Goal: Task Accomplishment & Management: Manage account settings

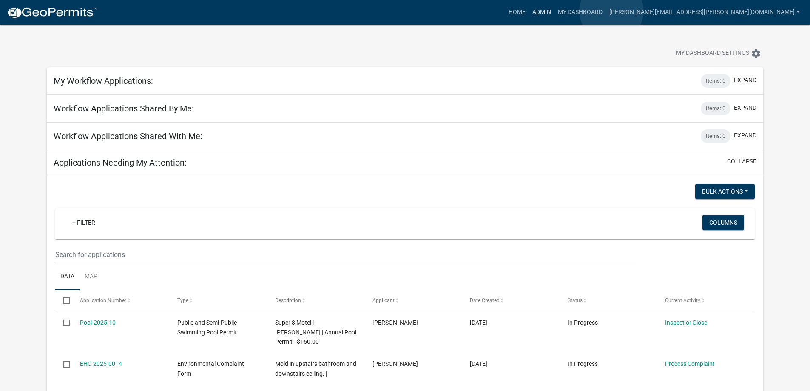
click at [555, 11] on link "Admin" at bounding box center [542, 12] width 26 height 16
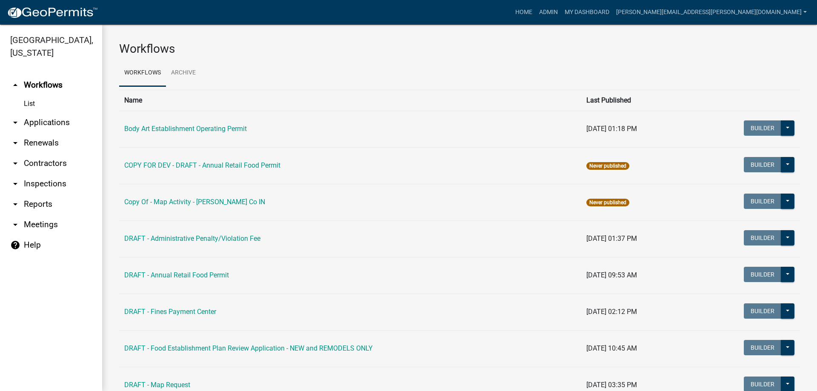
click at [34, 140] on link "arrow_drop_down Renewals" at bounding box center [51, 143] width 102 height 20
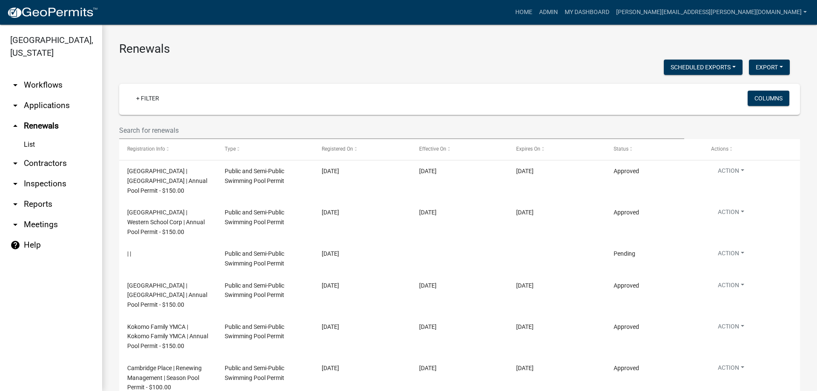
click at [33, 84] on link "arrow_drop_down Workflows" at bounding box center [51, 85] width 102 height 20
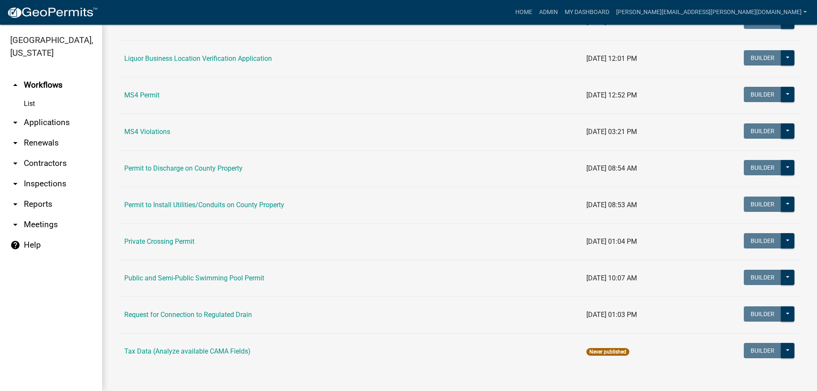
scroll to position [694, 0]
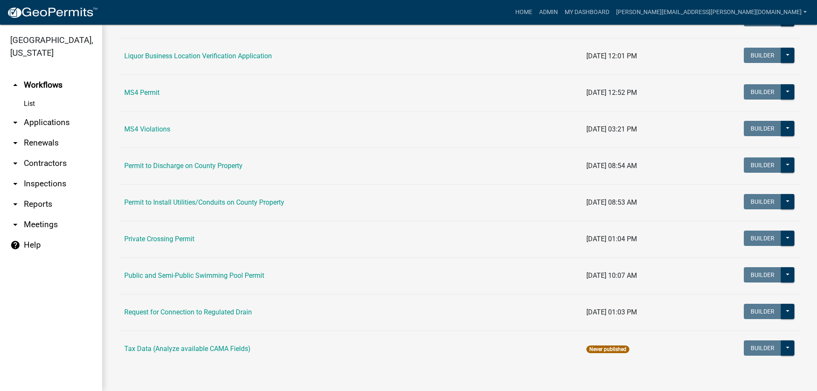
click at [29, 103] on link "List" at bounding box center [51, 103] width 102 height 17
click at [35, 123] on link "arrow_drop_down Applications" at bounding box center [51, 122] width 102 height 20
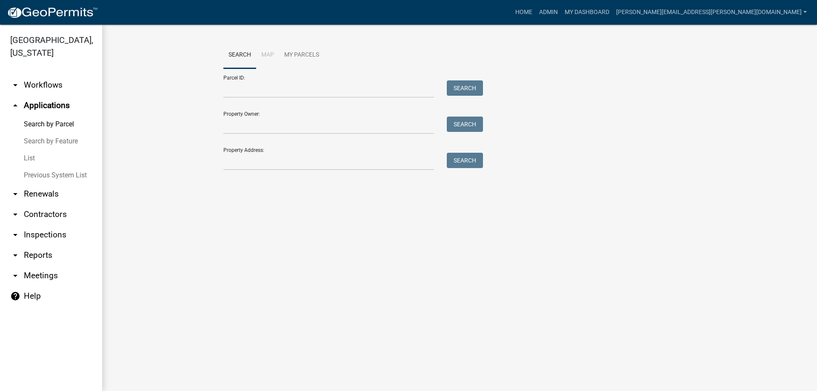
click at [34, 142] on link "Search by Feature" at bounding box center [51, 141] width 102 height 17
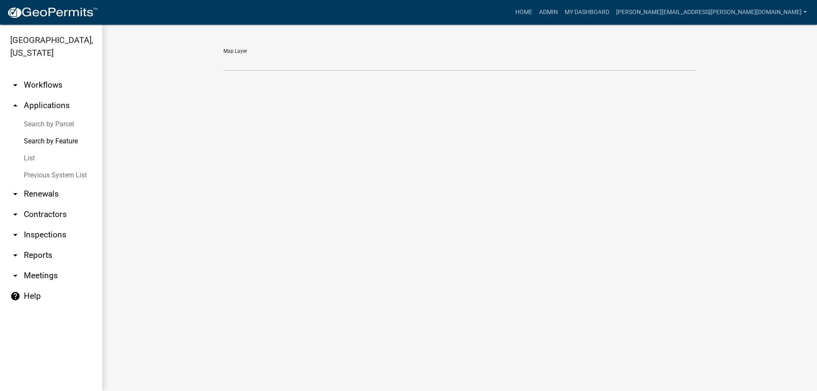
click at [31, 159] on link "List" at bounding box center [51, 158] width 102 height 17
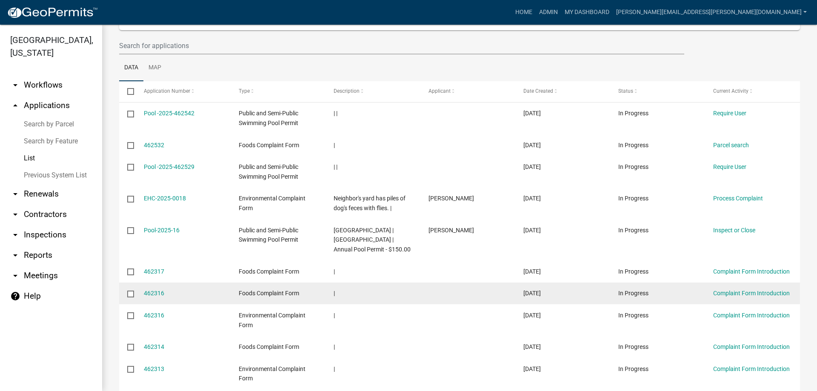
scroll to position [76, 0]
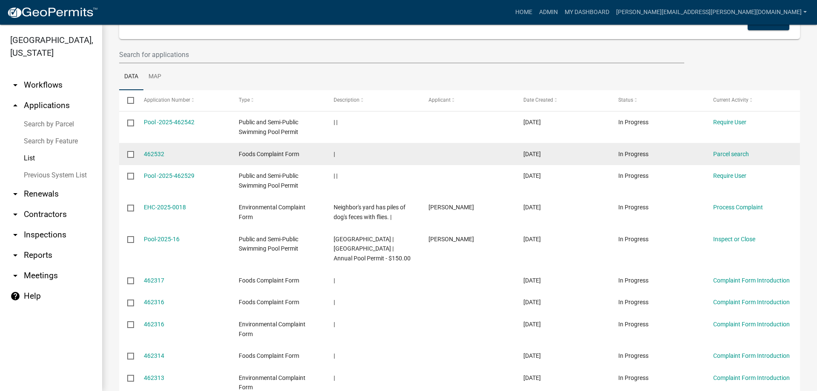
click at [265, 156] on span "Foods Complaint Form" at bounding box center [269, 154] width 60 height 7
click at [132, 153] on input "checkbox" at bounding box center [130, 154] width 6 height 6
click at [131, 154] on input "checkbox" at bounding box center [130, 154] width 6 height 6
checkbox input "false"
click at [152, 156] on link "462532" at bounding box center [154, 154] width 20 height 7
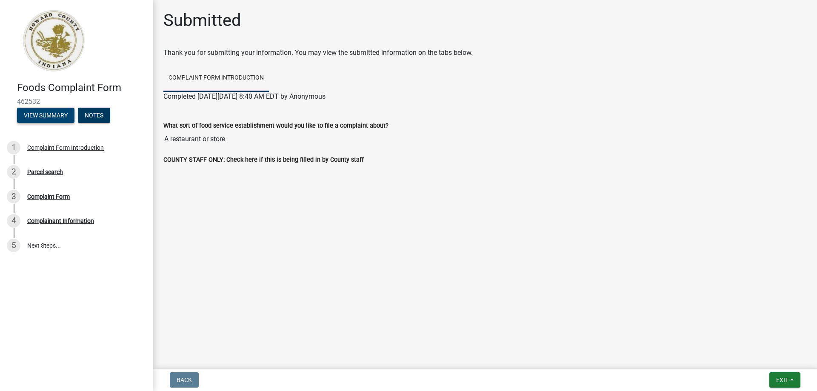
click at [51, 113] on button "View Summary" at bounding box center [45, 115] width 57 height 15
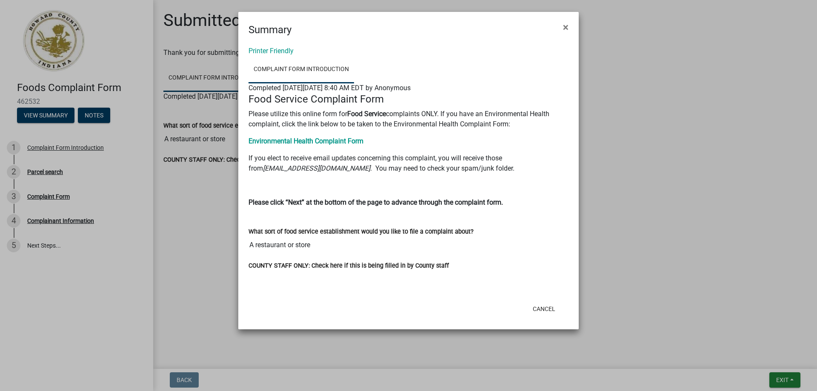
click at [785, 378] on ngb-modal-window "Summary × Printer Friendly Complaint Form Introduction Completed On Tuesday, Au…" at bounding box center [408, 195] width 817 height 391
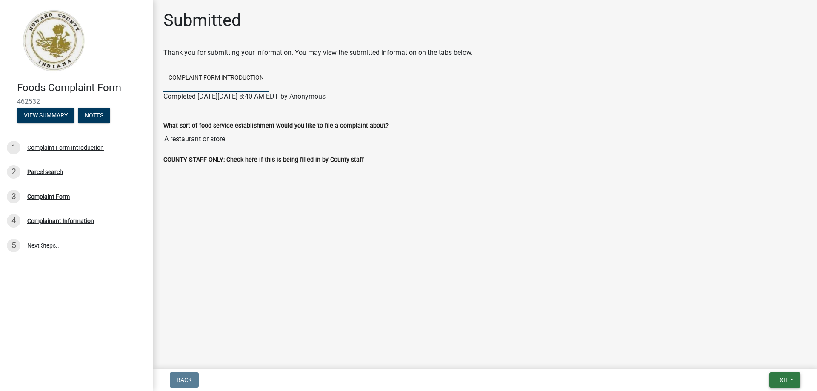
click at [782, 378] on span "Exit" at bounding box center [782, 379] width 12 height 7
click at [341, 275] on main "Submitted Thank you for submitting your information. You may view the submitted…" at bounding box center [484, 182] width 663 height 365
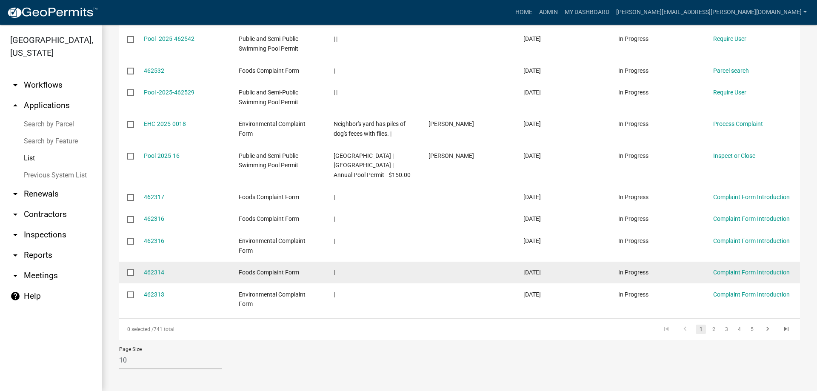
scroll to position [161, 0]
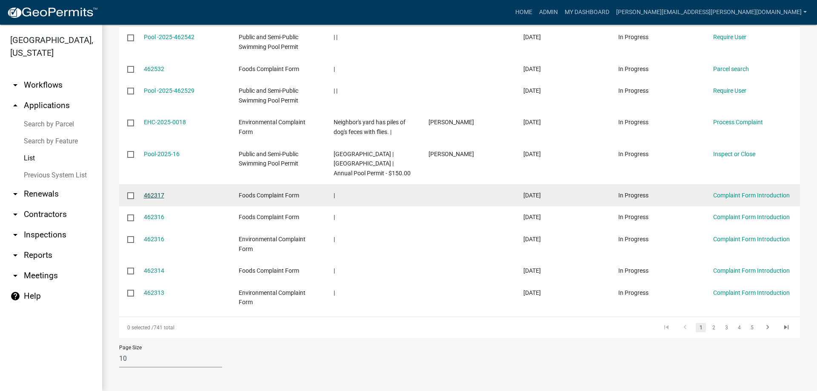
click at [149, 196] on link "462317" at bounding box center [154, 195] width 20 height 7
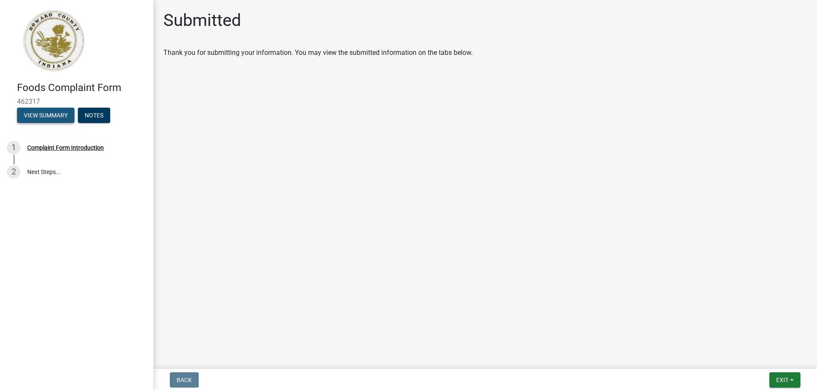
click at [55, 112] on button "View Summary" at bounding box center [45, 115] width 57 height 15
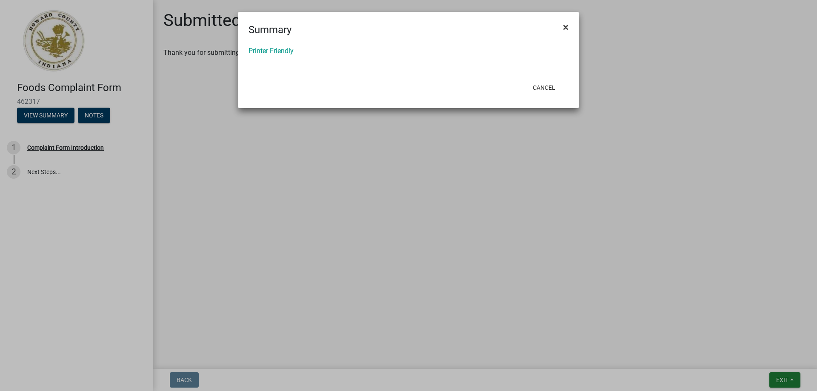
click at [563, 27] on span "×" at bounding box center [566, 27] width 6 height 12
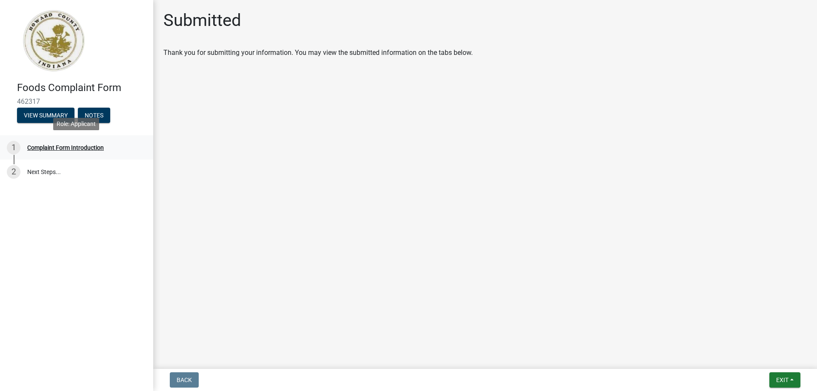
click at [80, 149] on div "Complaint Form Introduction" at bounding box center [65, 148] width 77 height 6
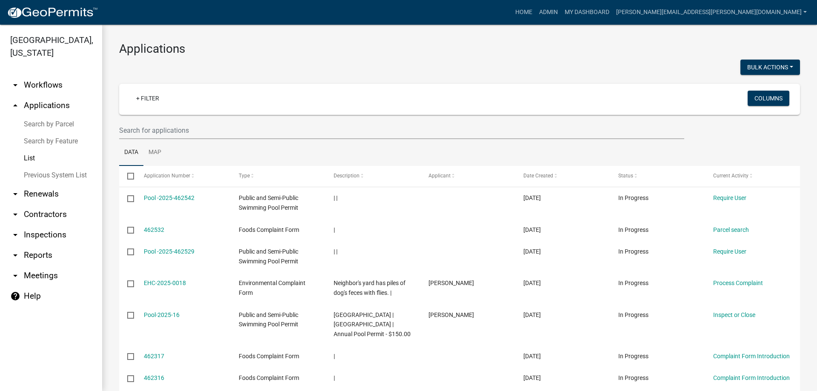
click at [71, 176] on link "Previous System List" at bounding box center [51, 175] width 102 height 17
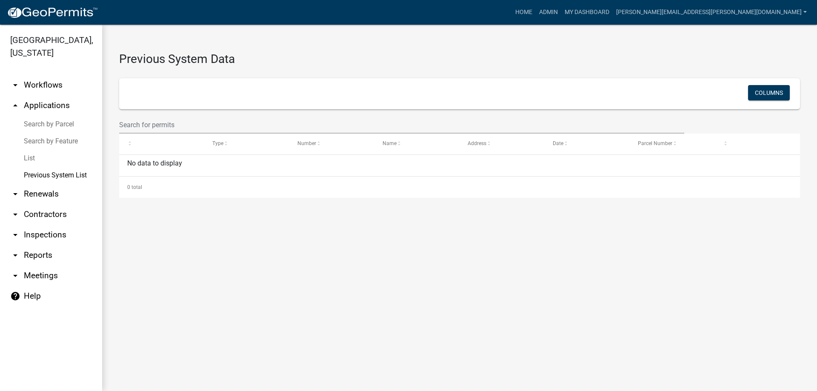
click at [32, 157] on link "List" at bounding box center [51, 158] width 102 height 17
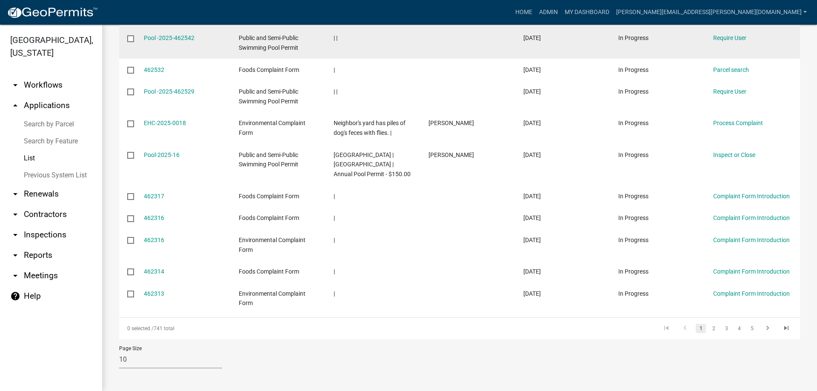
scroll to position [161, 0]
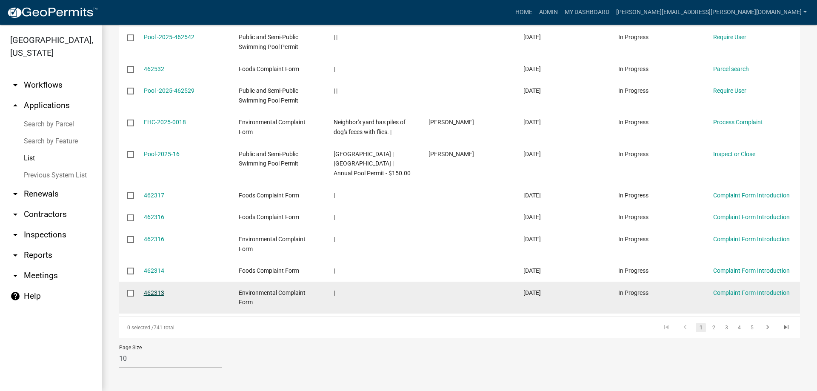
click at [154, 291] on link "462313" at bounding box center [154, 292] width 20 height 7
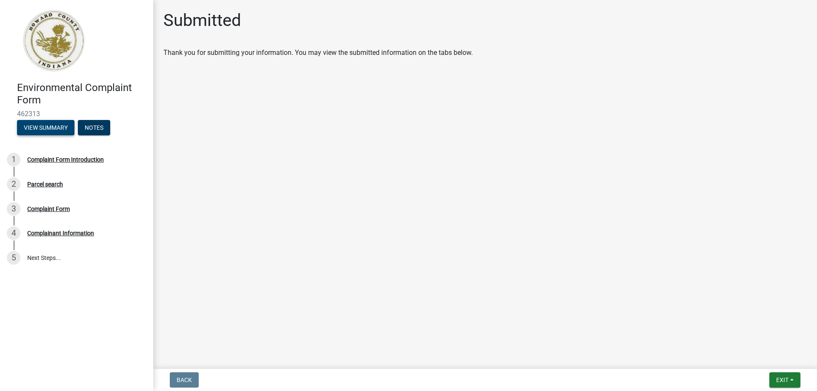
click at [60, 130] on button "View Summary" at bounding box center [45, 127] width 57 height 15
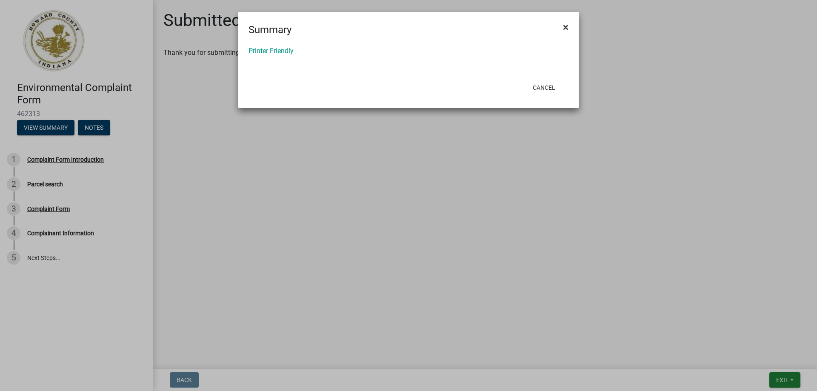
click at [563, 27] on span "×" at bounding box center [566, 27] width 6 height 12
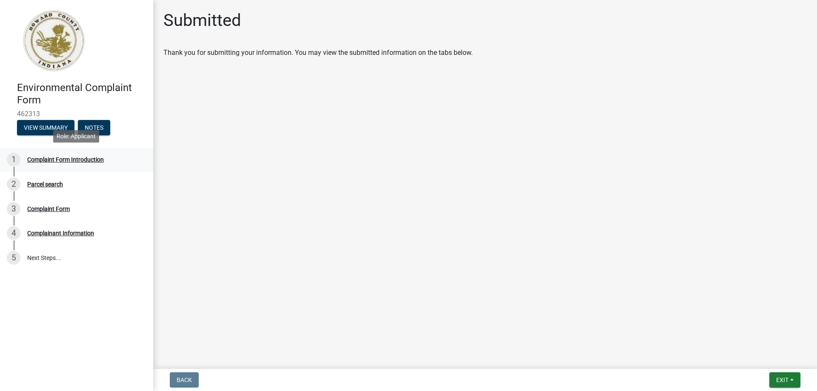
click at [84, 162] on div "Complaint Form Introduction" at bounding box center [65, 159] width 77 height 6
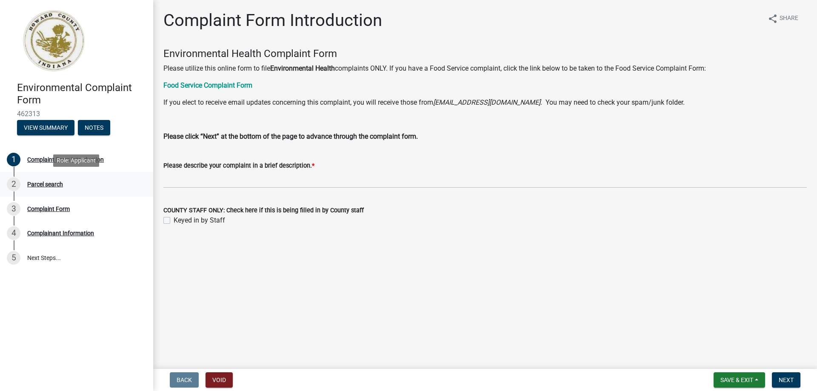
click at [54, 187] on div "Parcel search" at bounding box center [45, 184] width 36 height 6
click at [53, 184] on div "Parcel search" at bounding box center [45, 184] width 36 height 6
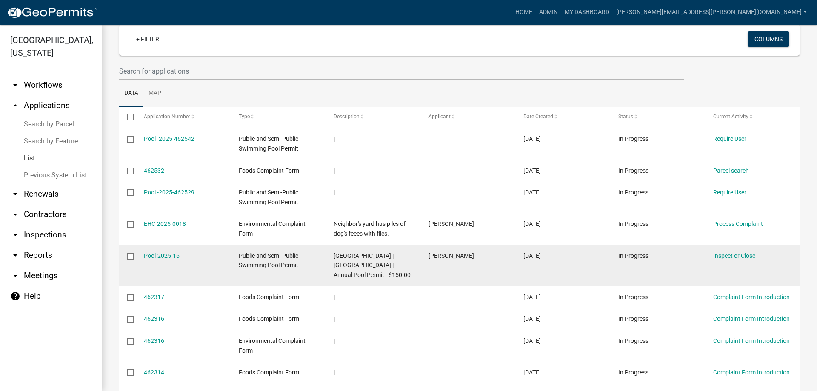
scroll to position [33, 0]
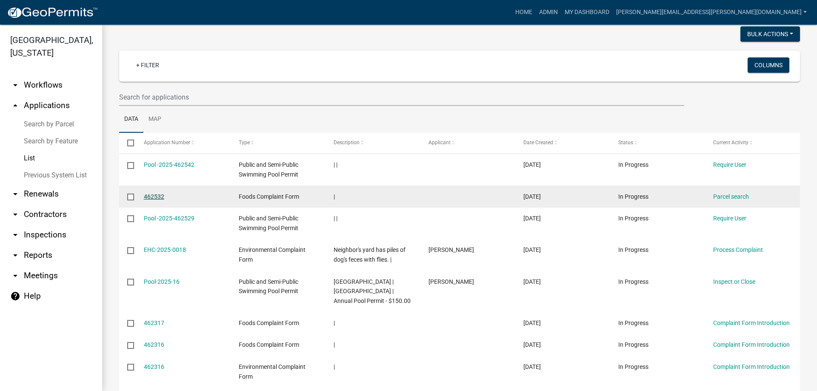
click at [153, 197] on link "462532" at bounding box center [154, 196] width 20 height 7
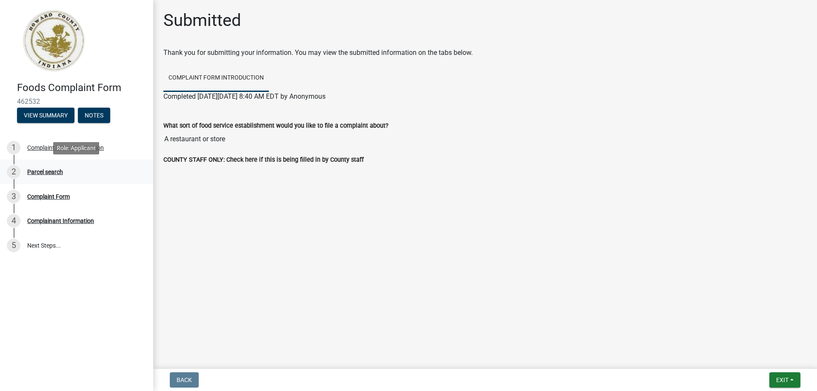
click at [53, 171] on div "Parcel search" at bounding box center [45, 172] width 36 height 6
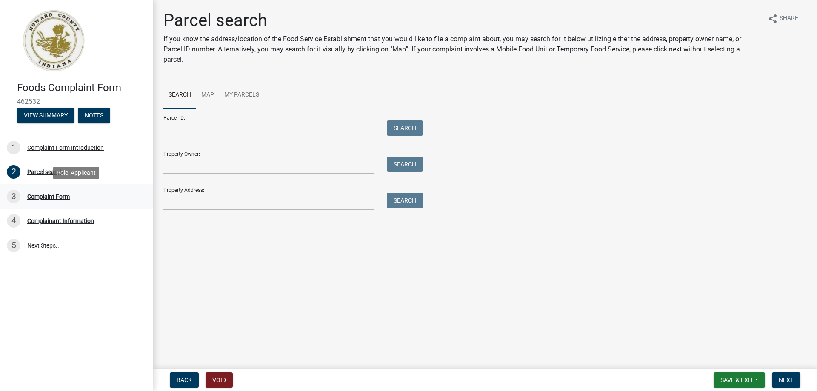
click at [57, 194] on div "Complaint Form" at bounding box center [48, 196] width 43 height 6
click at [57, 195] on div "Complaint Form" at bounding box center [48, 196] width 43 height 6
click at [54, 223] on div "Complainant Information" at bounding box center [60, 221] width 67 height 6
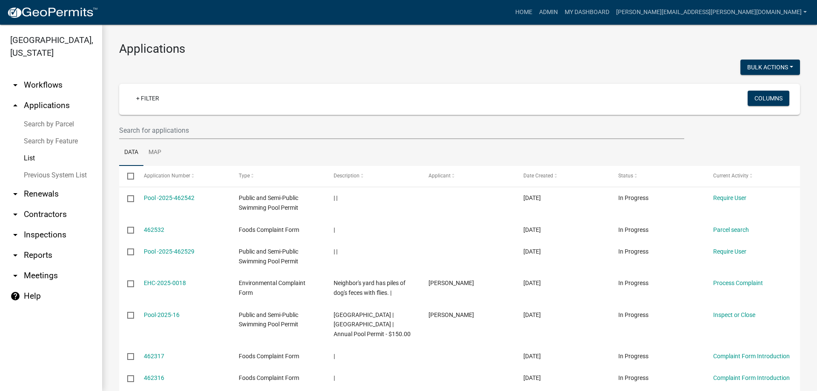
click at [43, 195] on link "arrow_drop_down Renewals" at bounding box center [51, 194] width 102 height 20
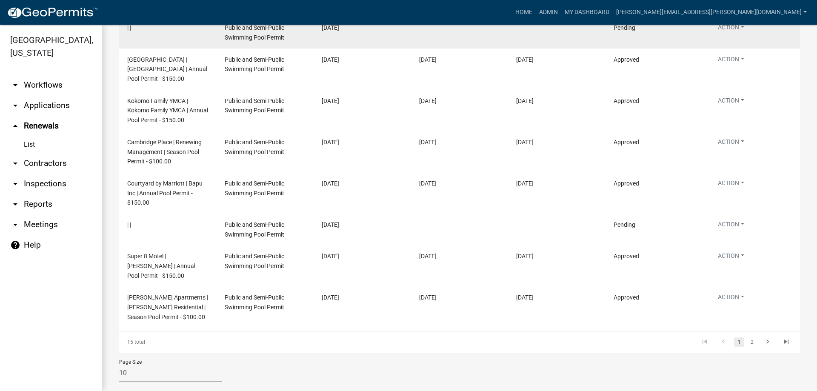
scroll to position [240, 0]
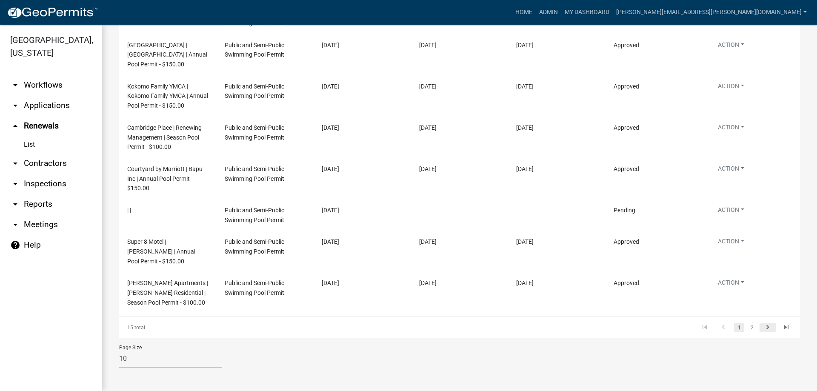
click at [763, 326] on icon "go to next page" at bounding box center [767, 328] width 11 height 10
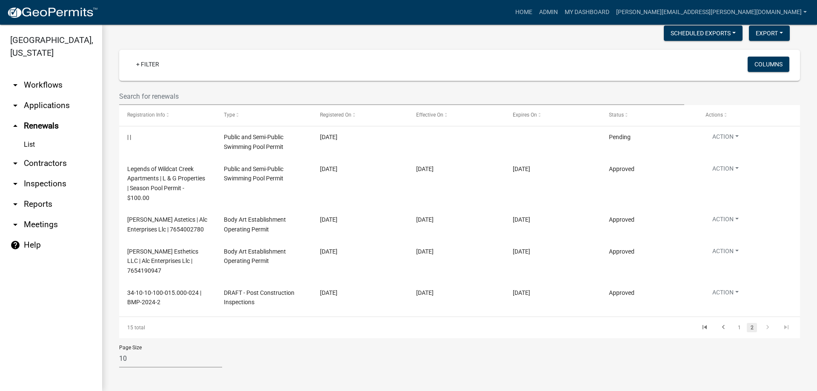
scroll to position [44, 0]
click at [49, 162] on link "arrow_drop_down Contractors" at bounding box center [51, 163] width 102 height 20
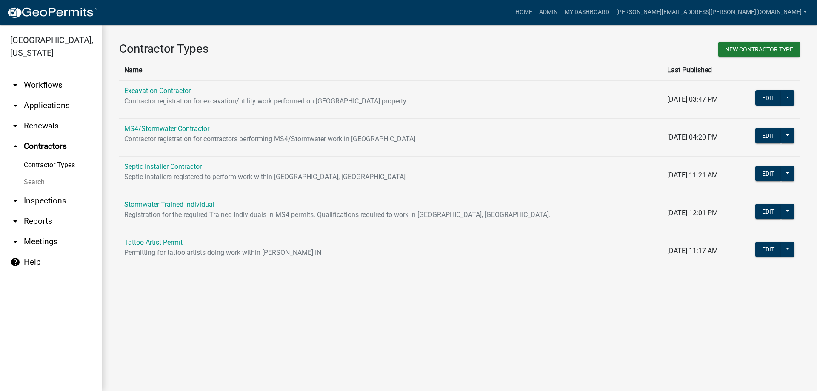
click at [41, 165] on link "Contractor Types" at bounding box center [51, 164] width 102 height 17
click at [43, 202] on link "arrow_drop_down Inspections" at bounding box center [51, 201] width 102 height 20
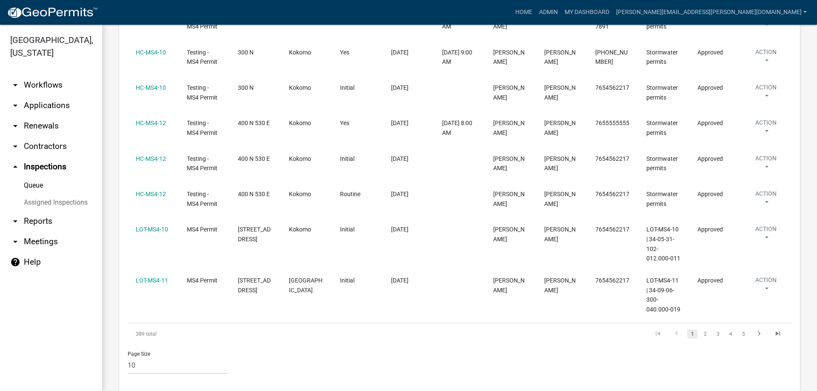
scroll to position [291, 0]
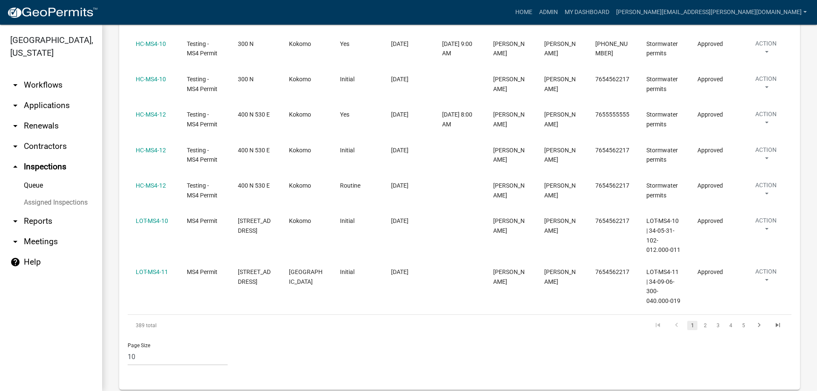
click at [42, 202] on link "Assigned Inspections" at bounding box center [51, 202] width 102 height 17
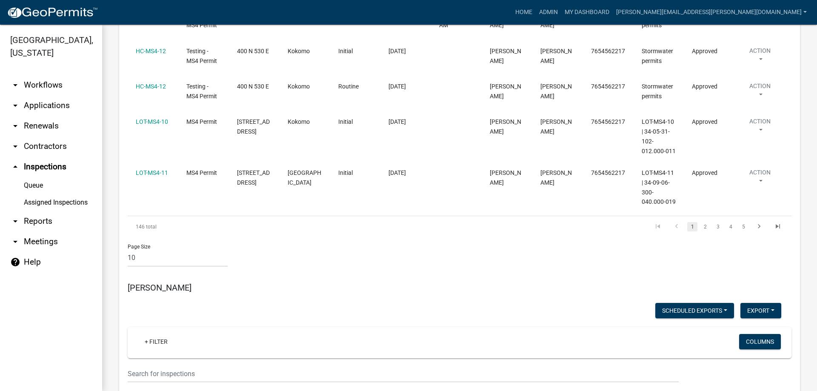
scroll to position [3019, 0]
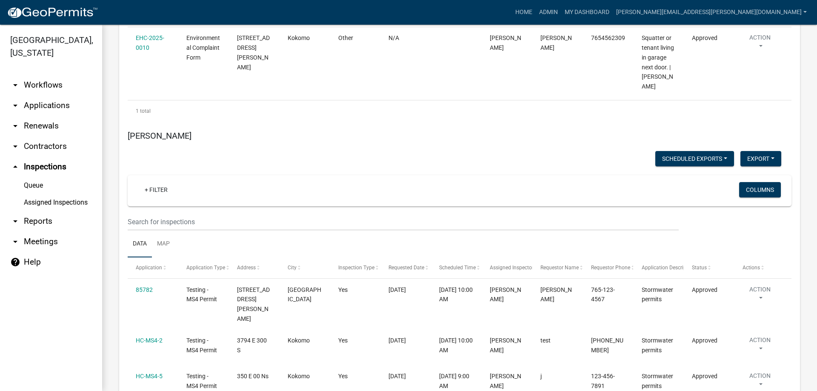
scroll to position [2515, 0]
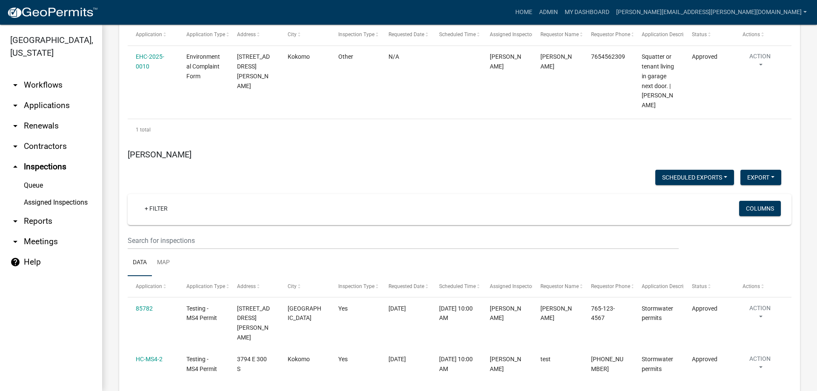
click at [42, 186] on link "Queue" at bounding box center [51, 185] width 102 height 17
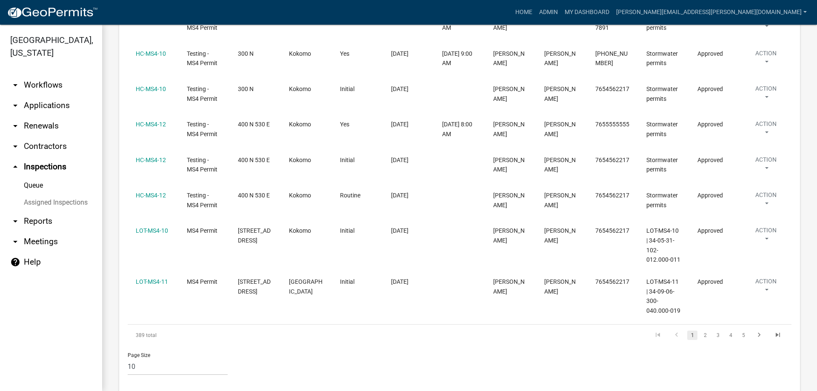
scroll to position [291, 0]
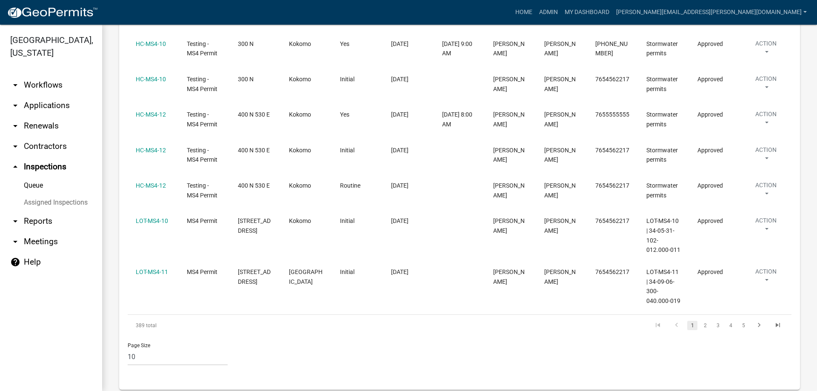
click at [37, 219] on link "arrow_drop_down Reports" at bounding box center [51, 221] width 102 height 20
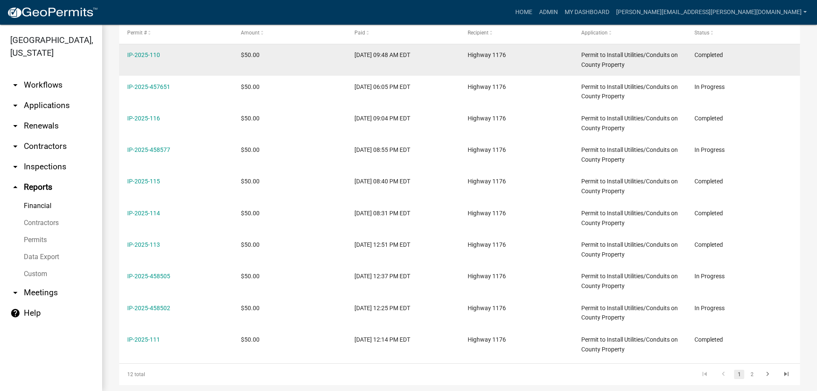
scroll to position [217, 0]
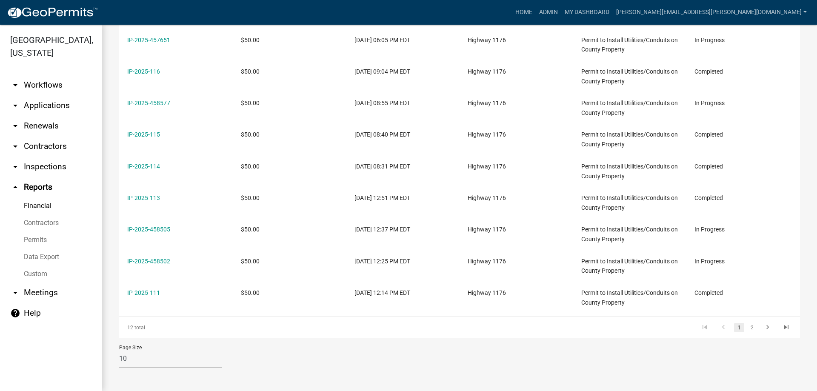
click at [43, 222] on link "Contractors" at bounding box center [51, 222] width 102 height 17
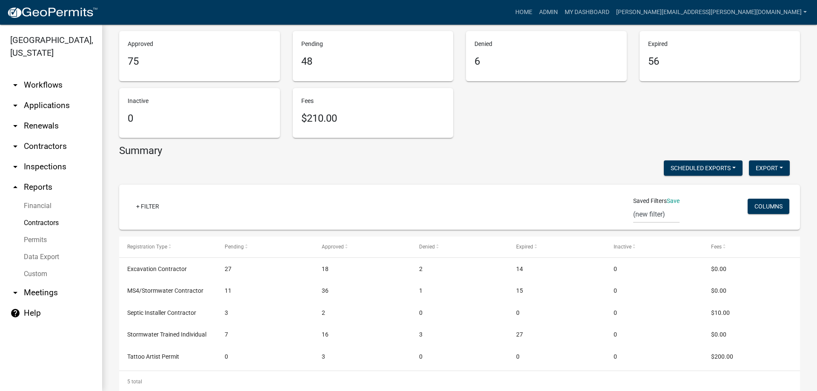
scroll to position [99, 0]
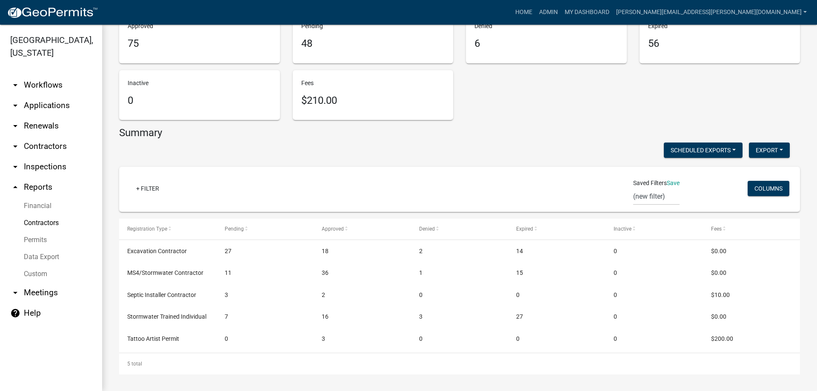
click at [43, 206] on link "Financial" at bounding box center [51, 205] width 102 height 17
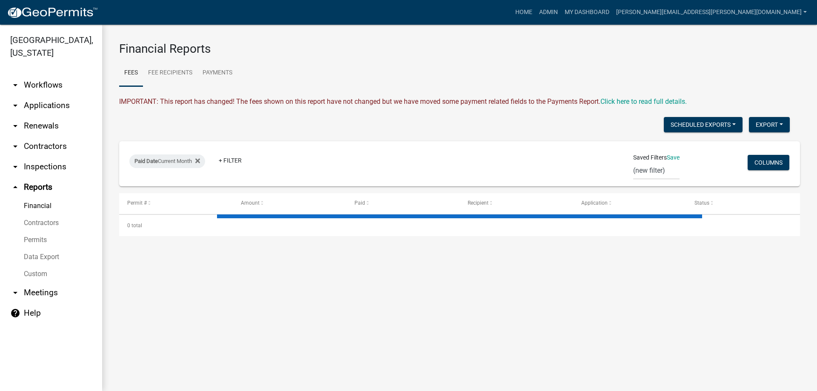
click at [43, 239] on link "Permits" at bounding box center [51, 239] width 102 height 17
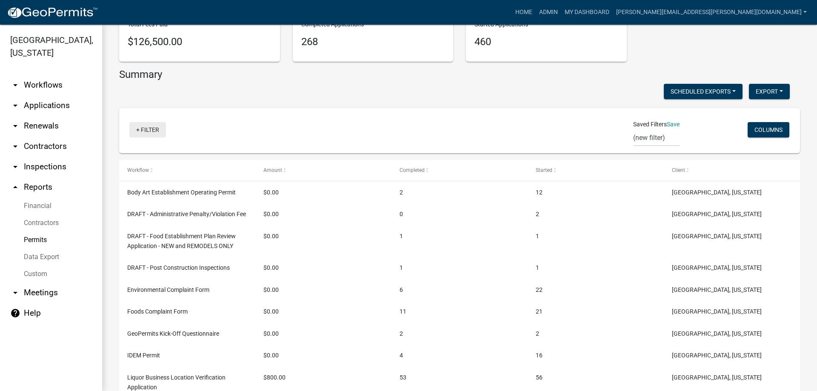
scroll to position [128, 0]
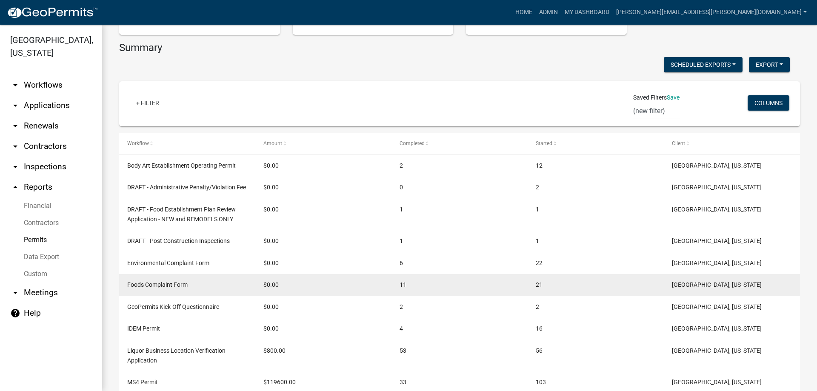
click at [160, 284] on span "Foods Complaint Form" at bounding box center [157, 284] width 60 height 7
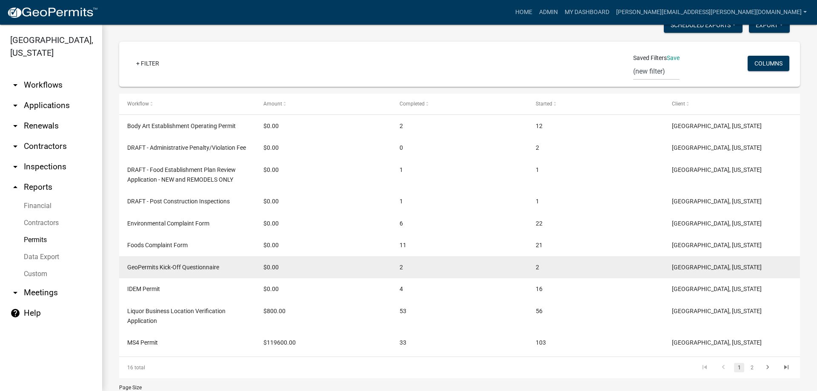
scroll to position [208, 0]
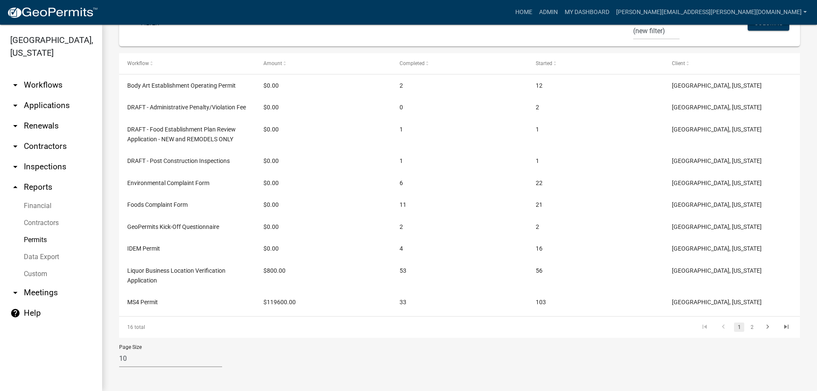
click at [37, 256] on link "Data Export" at bounding box center [51, 256] width 102 height 17
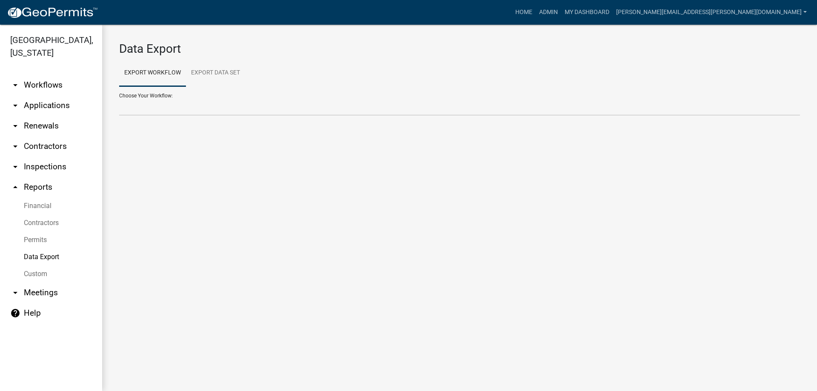
click at [37, 274] on link "Custom" at bounding box center [51, 273] width 102 height 17
click at [26, 295] on link "arrow_drop_down Meetings" at bounding box center [51, 292] width 102 height 20
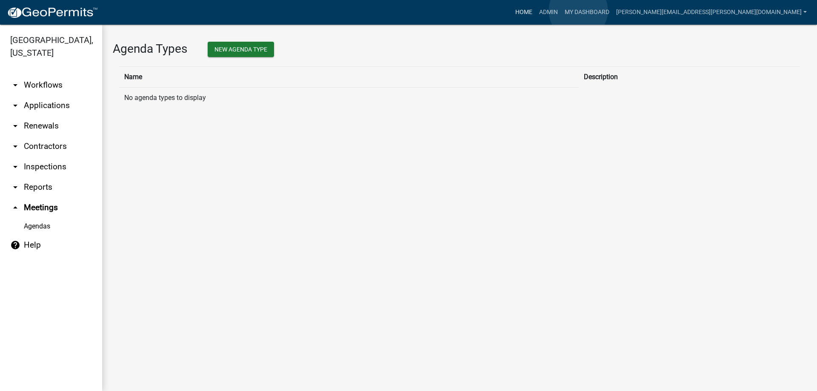
click at [535, 11] on link "Home" at bounding box center [524, 12] width 24 height 16
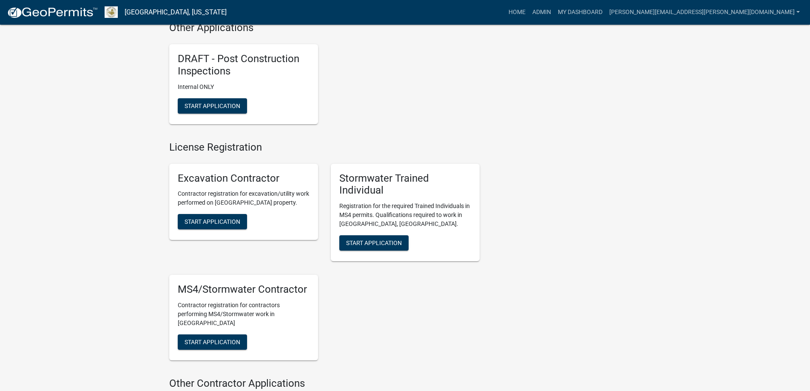
scroll to position [1531, 0]
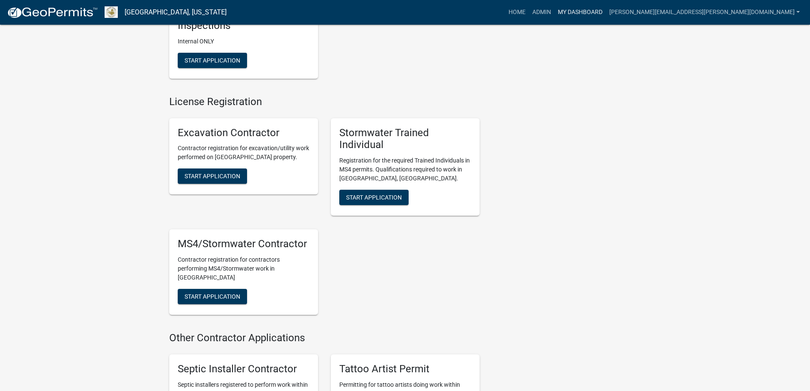
click at [606, 11] on link "My Dashboard" at bounding box center [580, 12] width 51 height 16
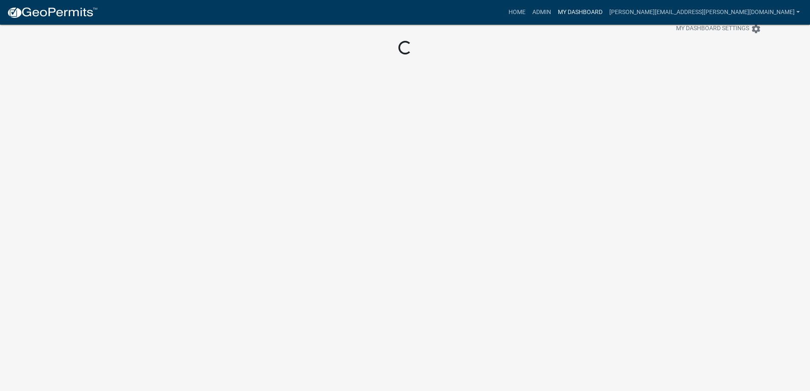
scroll to position [25, 0]
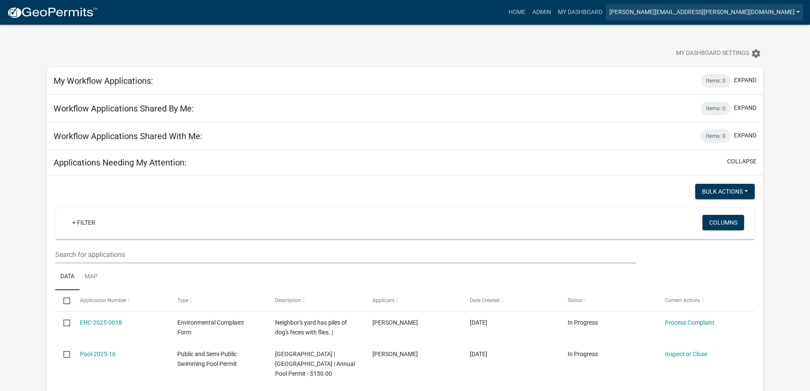
click at [760, 13] on link "janelle.hunley@howardcountyin.gov" at bounding box center [704, 12] width 197 height 16
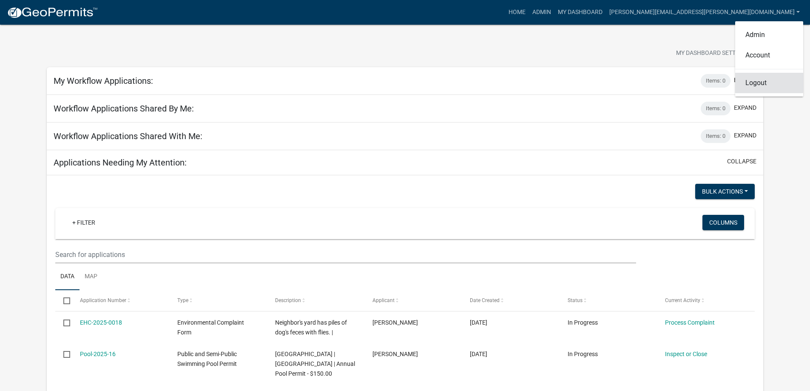
click at [750, 87] on link "Logout" at bounding box center [769, 83] width 68 height 20
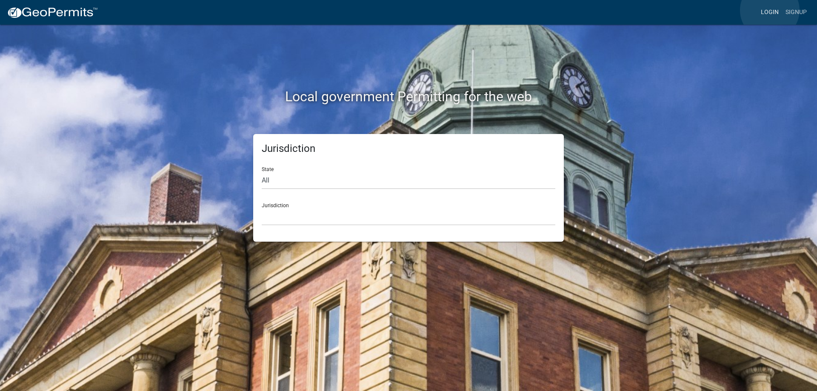
click at [769, 10] on link "Login" at bounding box center [769, 12] width 25 height 16
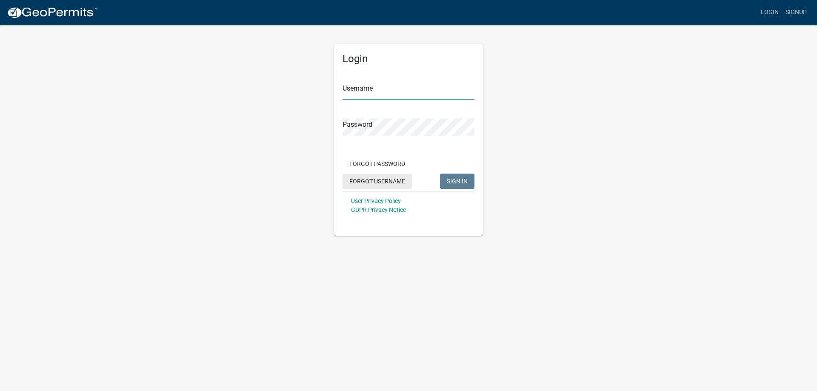
type input "janelle.hunley@howardcountyin.gov"
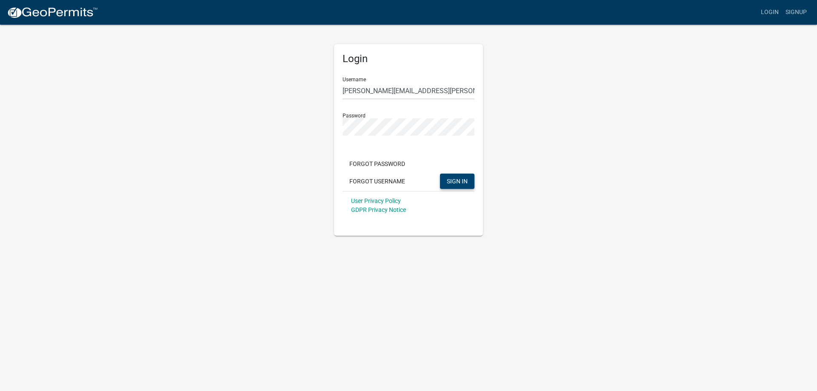
click at [456, 177] on span "SIGN IN" at bounding box center [457, 180] width 21 height 7
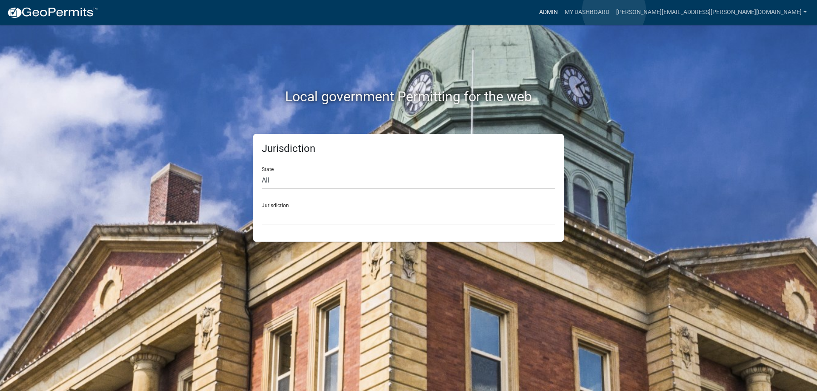
click at [561, 11] on link "Admin" at bounding box center [548, 12] width 26 height 16
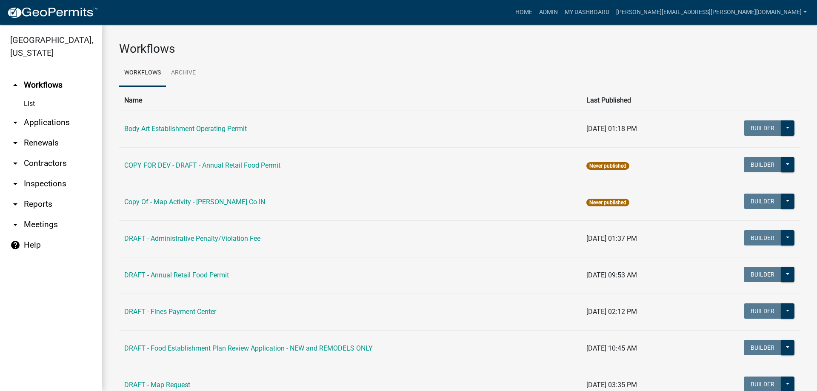
click at [29, 203] on link "arrow_drop_down Reports" at bounding box center [51, 204] width 102 height 20
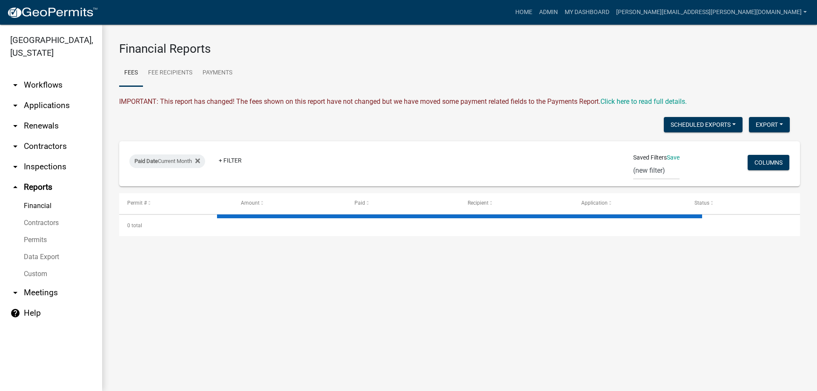
click at [32, 171] on link "arrow_drop_down Inspections" at bounding box center [51, 166] width 102 height 20
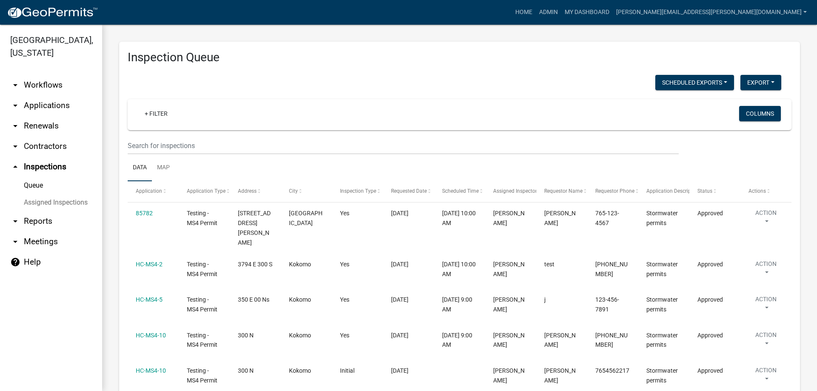
click at [36, 106] on link "arrow_drop_down Applications" at bounding box center [51, 105] width 102 height 20
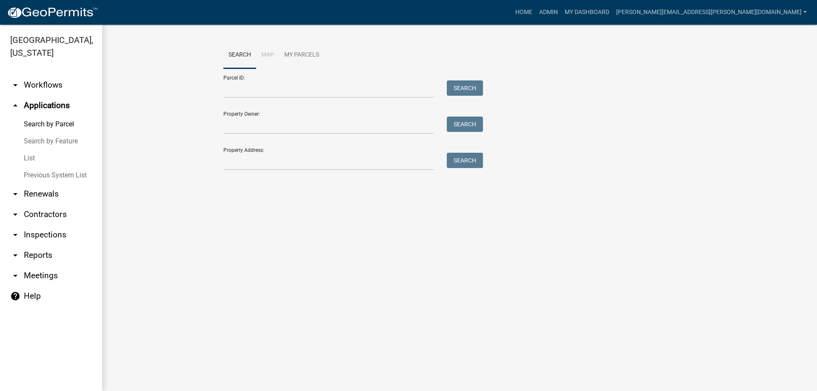
click at [33, 156] on link "List" at bounding box center [51, 158] width 102 height 17
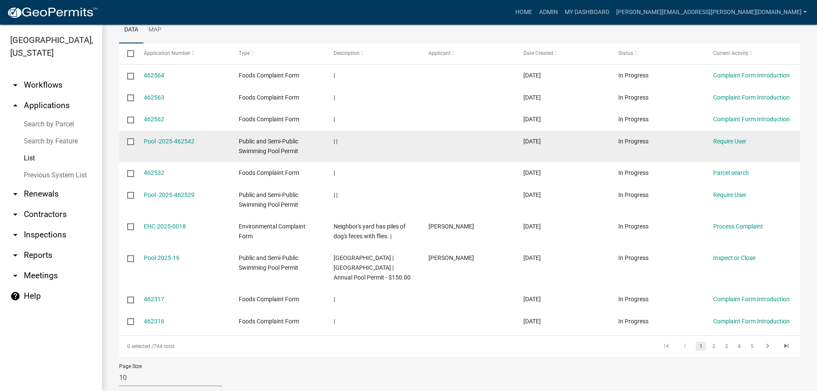
scroll to position [128, 0]
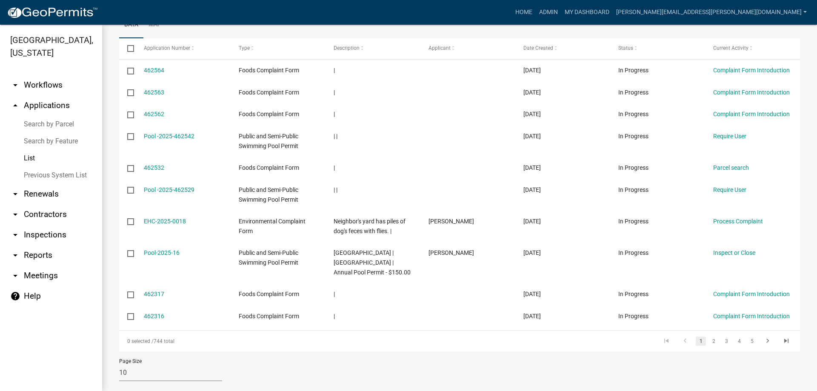
click at [40, 86] on link "arrow_drop_down Workflows" at bounding box center [51, 85] width 102 height 20
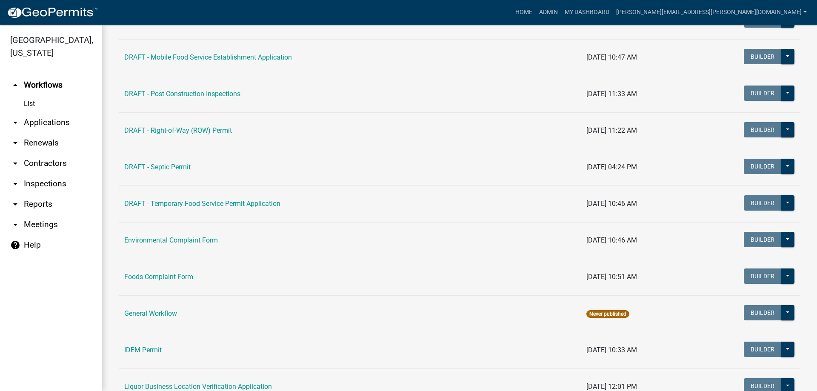
scroll to position [383, 0]
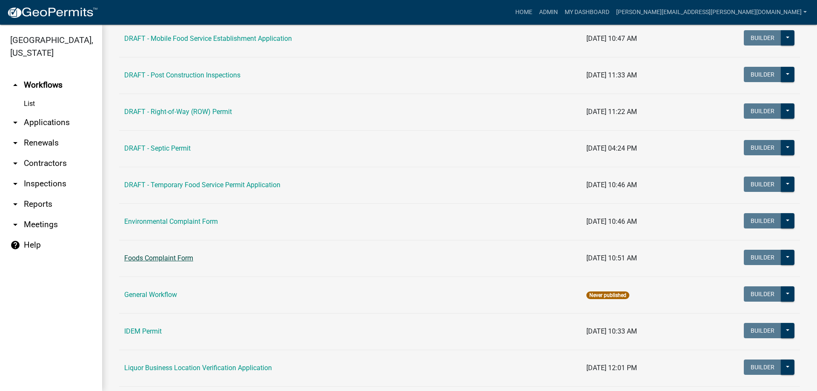
click at [150, 255] on link "Foods Complaint Form" at bounding box center [158, 258] width 69 height 8
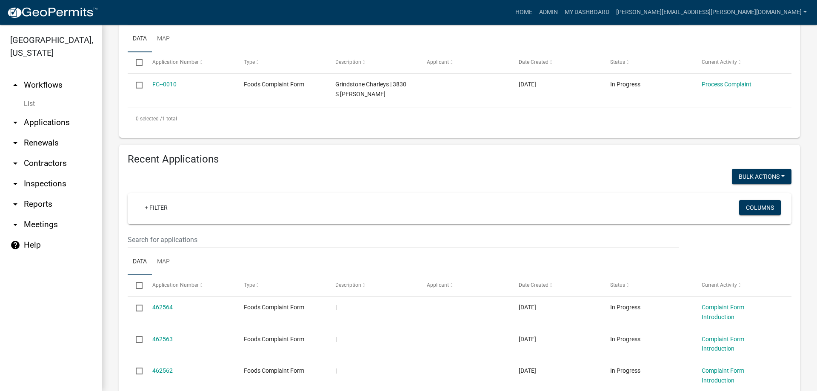
scroll to position [473, 0]
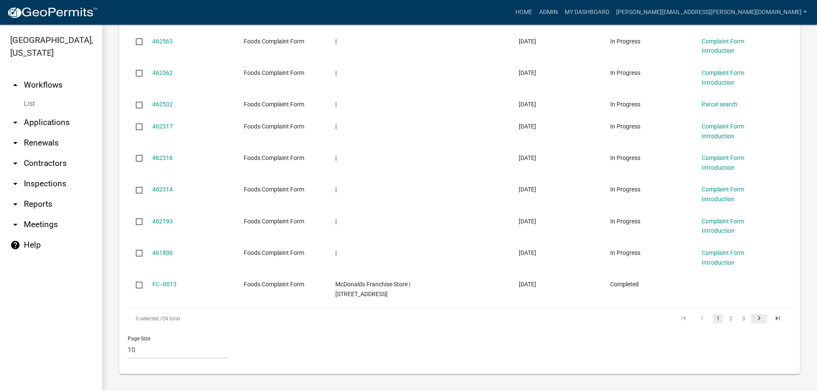
click at [754, 317] on icon "go to next page" at bounding box center [758, 319] width 11 height 10
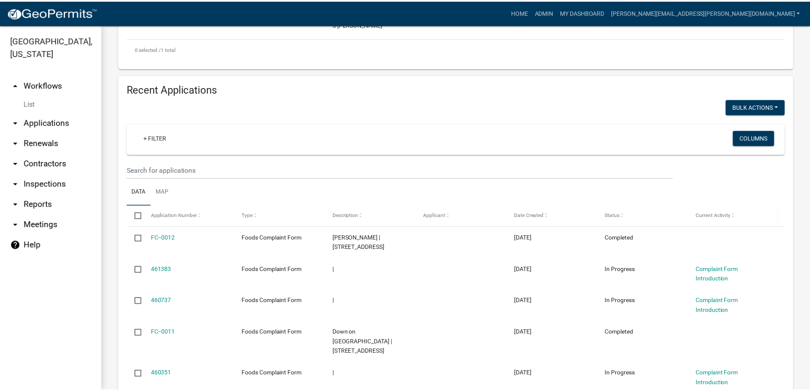
scroll to position [256, 0]
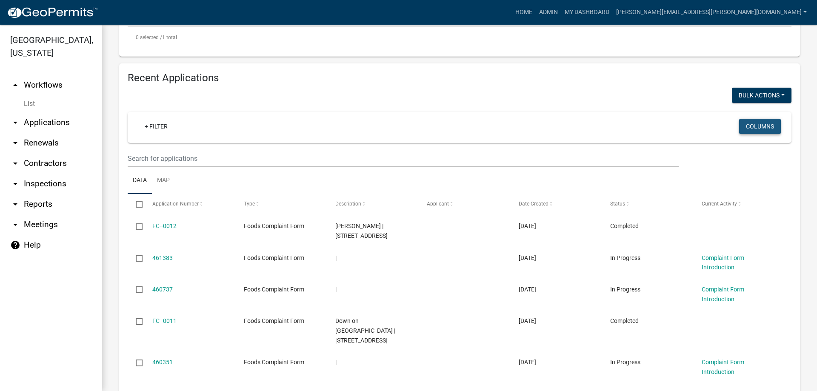
click at [749, 127] on button "Columns" at bounding box center [760, 126] width 42 height 15
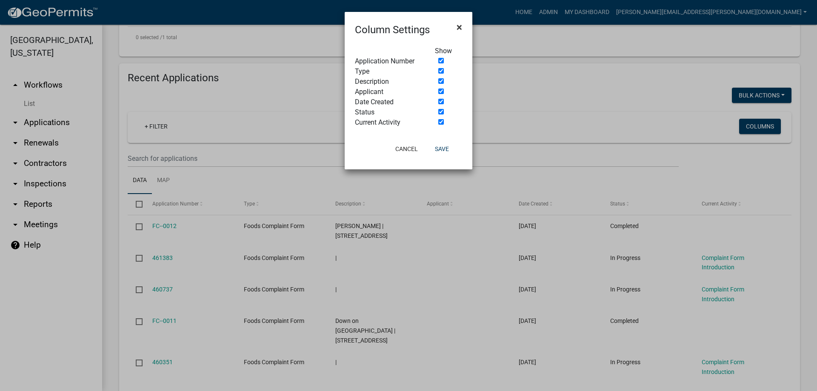
click at [464, 27] on button "×" at bounding box center [459, 27] width 19 height 24
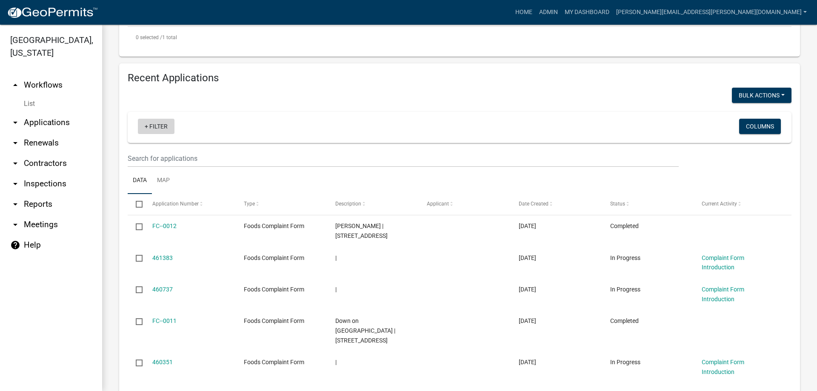
click at [162, 121] on link "+ Filter" at bounding box center [156, 126] width 37 height 15
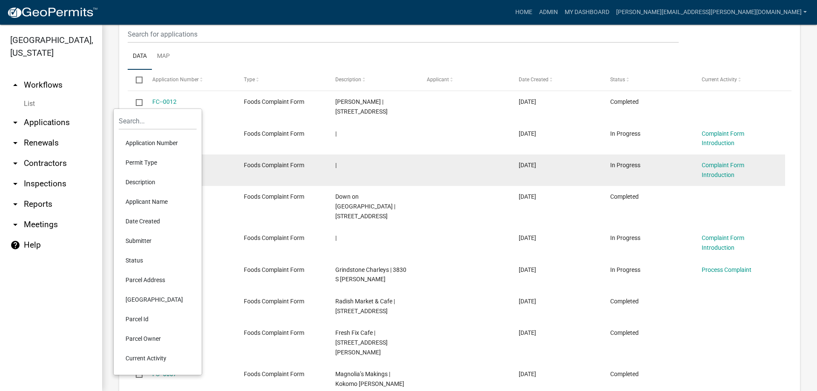
scroll to position [427, 0]
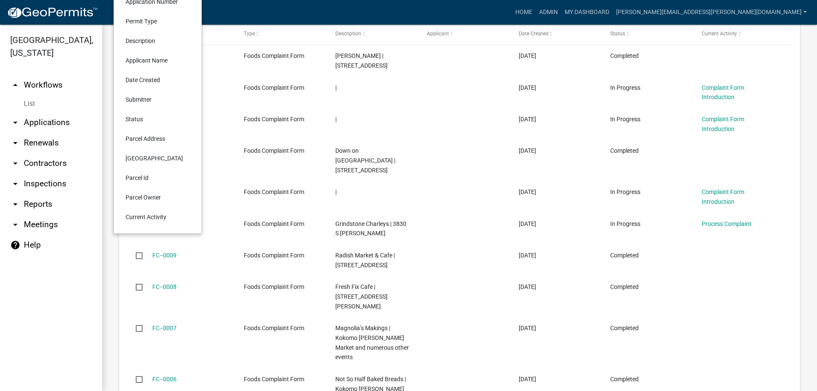
click at [151, 215] on li "Current Activity" at bounding box center [158, 217] width 78 height 20
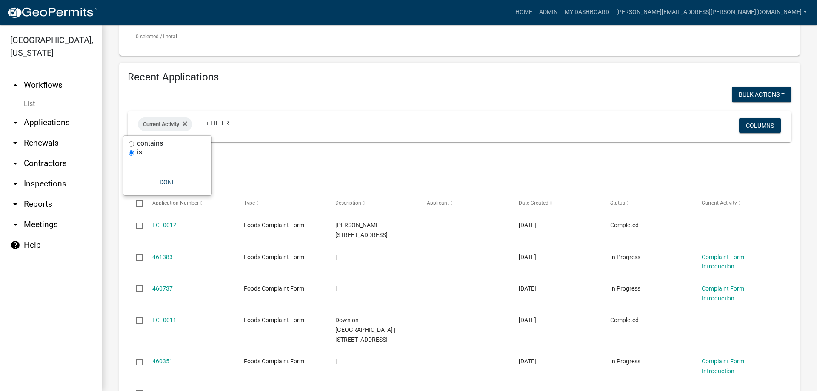
scroll to position [256, 0]
click at [130, 143] on input "contains" at bounding box center [131, 144] width 6 height 6
radio input "true"
click at [158, 151] on input "text" at bounding box center [167, 156] width 78 height 17
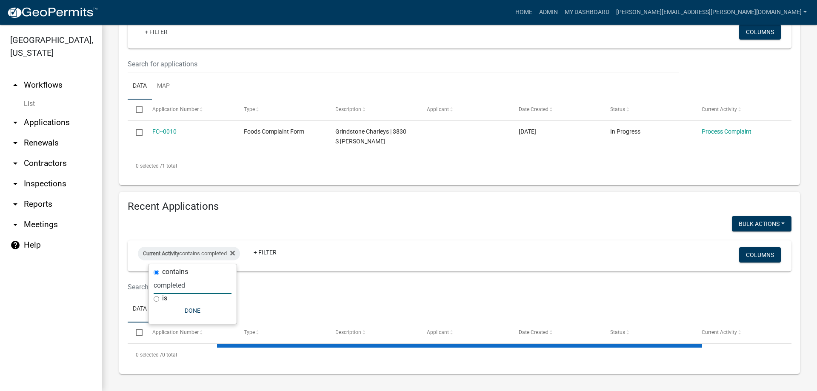
scroll to position [149, 0]
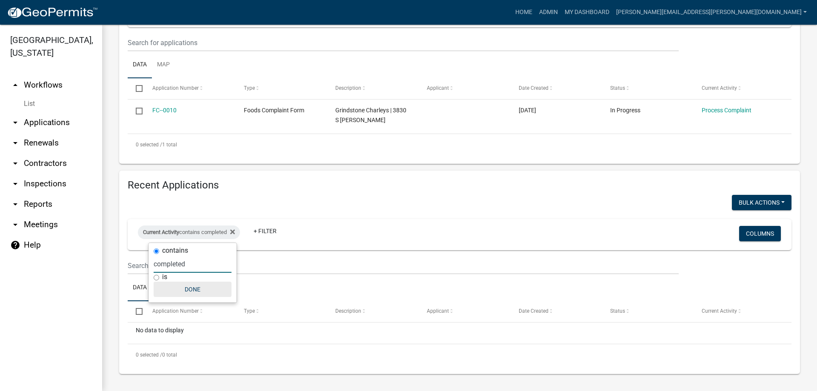
type input "completed"
click at [194, 290] on button "Done" at bounding box center [193, 289] width 78 height 15
click at [209, 232] on div "Current Activity contains completed" at bounding box center [189, 232] width 102 height 14
click at [235, 232] on icon at bounding box center [232, 231] width 5 height 7
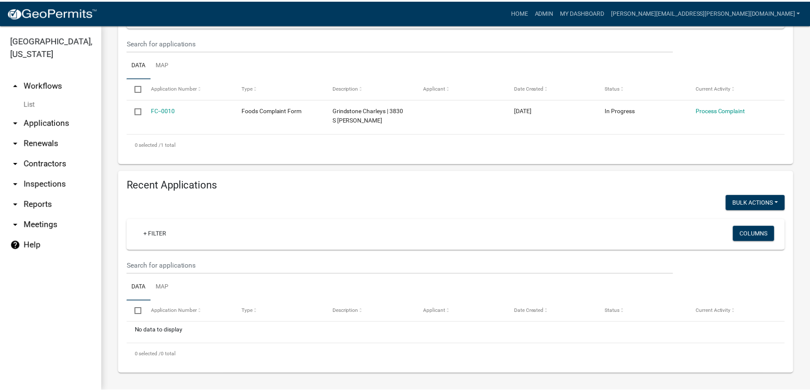
scroll to position [256, 0]
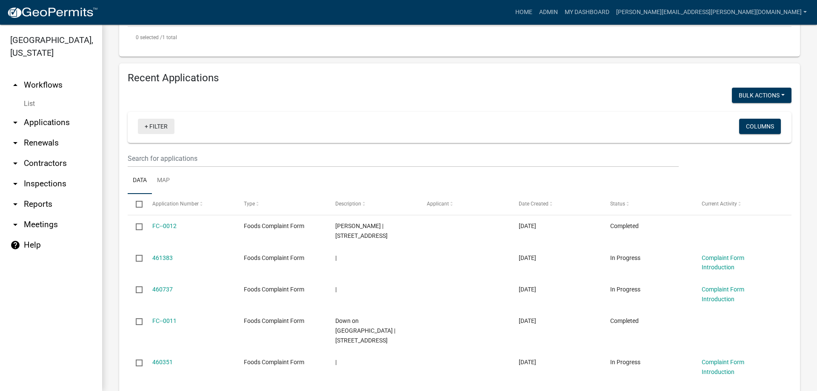
click at [154, 125] on link "+ Filter" at bounding box center [156, 126] width 37 height 15
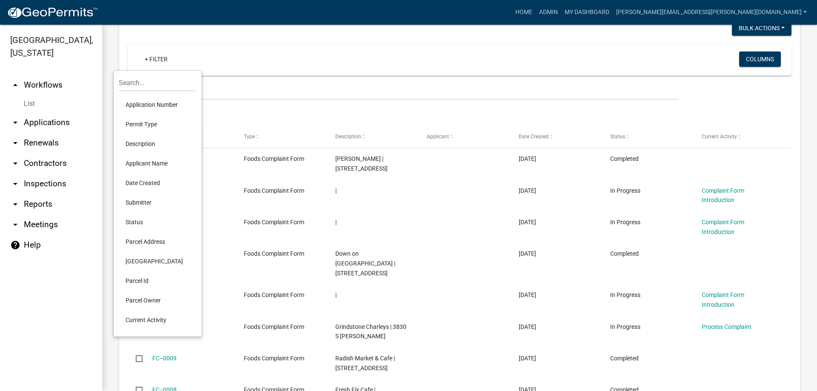
scroll to position [384, 0]
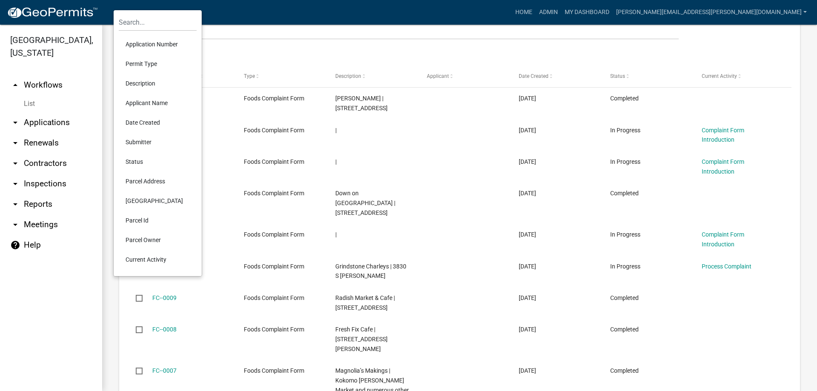
click at [134, 160] on li "Status" at bounding box center [158, 162] width 78 height 20
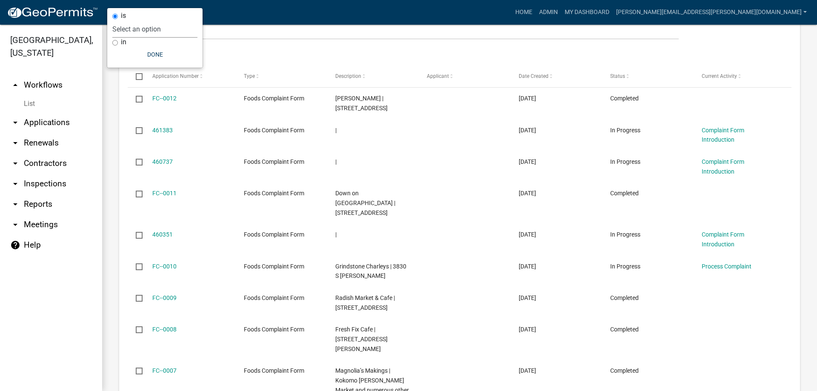
click at [117, 26] on select "Select an option Not Started In Progress Completed Voided Rejected Discarded" at bounding box center [154, 28] width 85 height 17
select select "2"
click at [129, 20] on select "Select an option Not Started In Progress Completed Voided Rejected Discarded" at bounding box center [154, 28] width 85 height 17
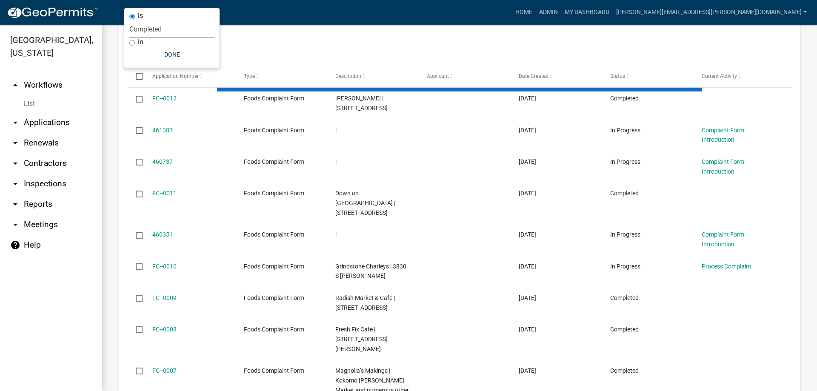
scroll to position [198, 0]
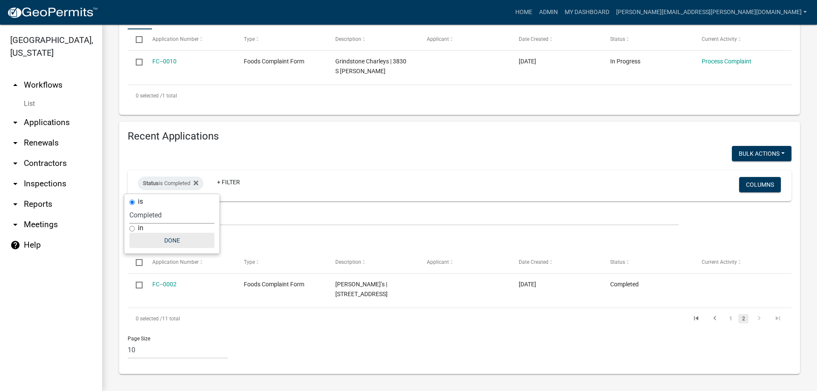
click at [166, 241] on button "Done" at bounding box center [171, 240] width 85 height 15
click at [709, 318] on icon "go to previous page" at bounding box center [714, 319] width 11 height 10
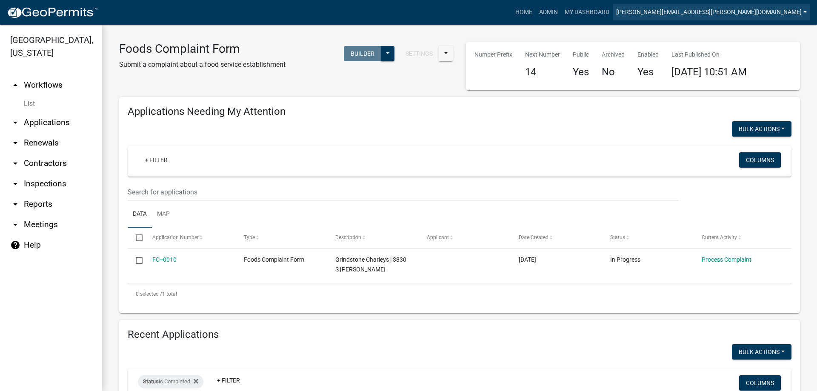
click at [735, 7] on link "janelle.hunley@howardcountyin.gov" at bounding box center [710, 12] width 197 height 16
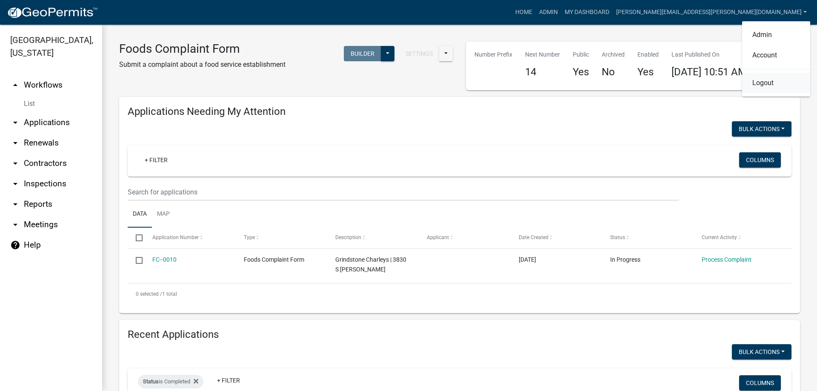
click at [764, 87] on link "Logout" at bounding box center [776, 83] width 68 height 20
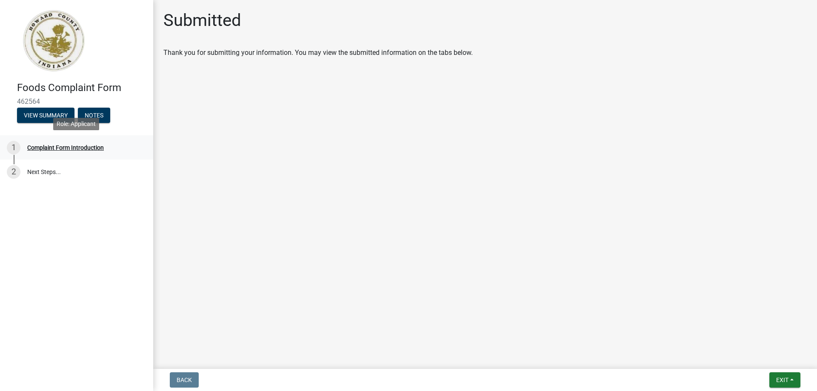
click at [81, 148] on div "Complaint Form Introduction" at bounding box center [65, 148] width 77 height 6
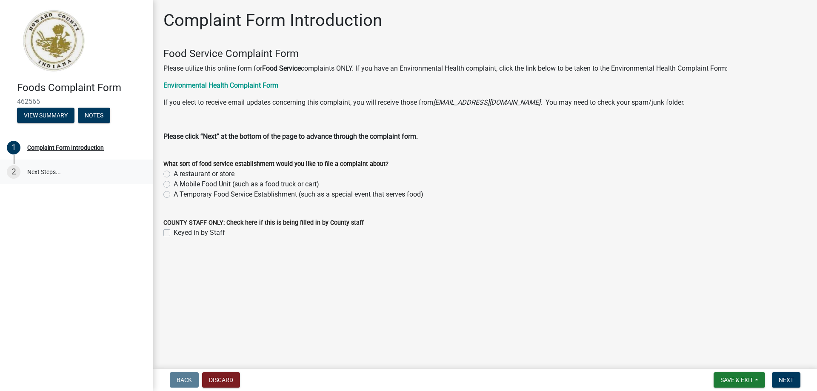
click at [40, 171] on link "2 Next Steps..." at bounding box center [76, 171] width 153 height 25
click at [622, 191] on div "A Temporary Food Service Establishment (such as a special event that serves foo…" at bounding box center [484, 194] width 643 height 10
click at [45, 172] on link "2 Next Steps..." at bounding box center [76, 171] width 153 height 25
click at [174, 173] on label "A restaurant or store" at bounding box center [204, 174] width 61 height 10
click at [174, 173] on input "A restaurant or store" at bounding box center [177, 172] width 6 height 6
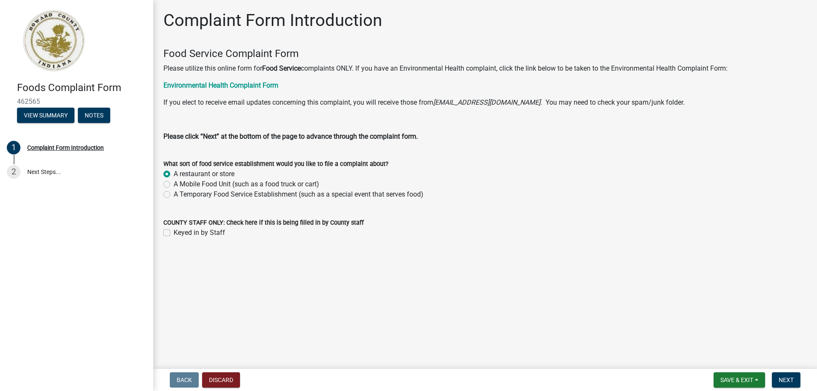
radio input "true"
click at [36, 148] on div "Complaint Form Introduction" at bounding box center [65, 148] width 77 height 6
click at [174, 175] on label "A restaurant or store" at bounding box center [204, 174] width 61 height 10
click at [174, 174] on input "A restaurant or store" at bounding box center [177, 172] width 6 height 6
click at [174, 173] on label "A restaurant or store" at bounding box center [204, 174] width 61 height 10
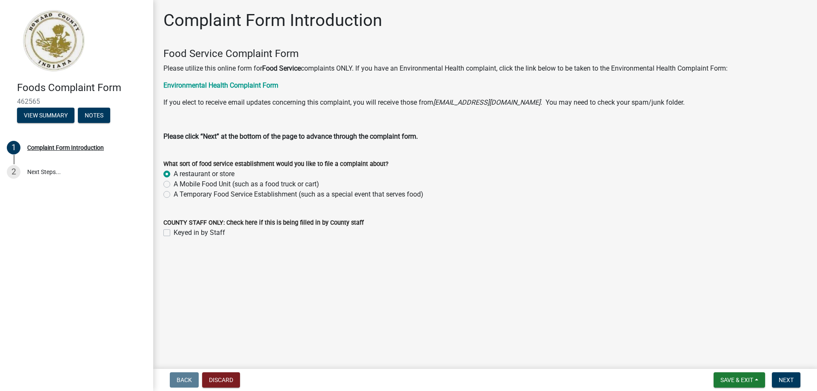
click at [174, 173] on input "A restaurant or store" at bounding box center [177, 172] width 6 height 6
click at [39, 148] on div "Complaint Form Introduction" at bounding box center [65, 148] width 77 height 6
click at [35, 148] on div "Complaint Form Introduction" at bounding box center [65, 148] width 77 height 6
click at [41, 114] on button "View Summary" at bounding box center [45, 115] width 57 height 15
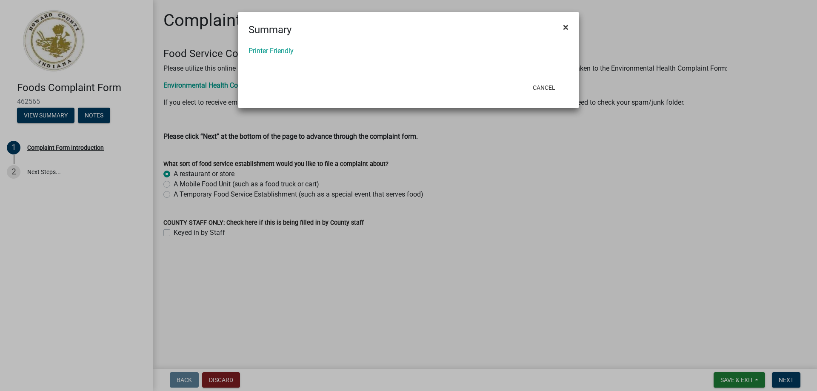
click at [563, 27] on span "×" at bounding box center [566, 27] width 6 height 12
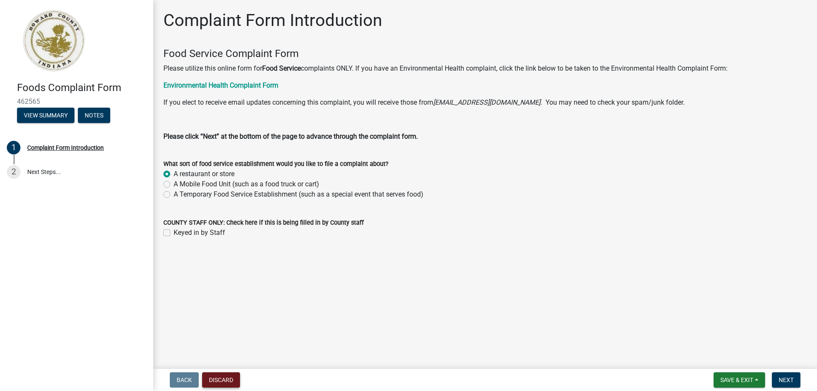
click at [218, 379] on button "Discard" at bounding box center [221, 379] width 38 height 15
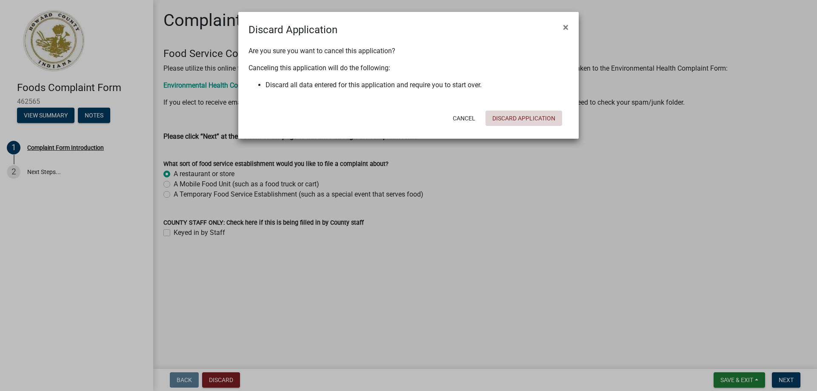
click at [509, 119] on button "Discard Application" at bounding box center [523, 118] width 77 height 15
